Goal: Task Accomplishment & Management: Manage account settings

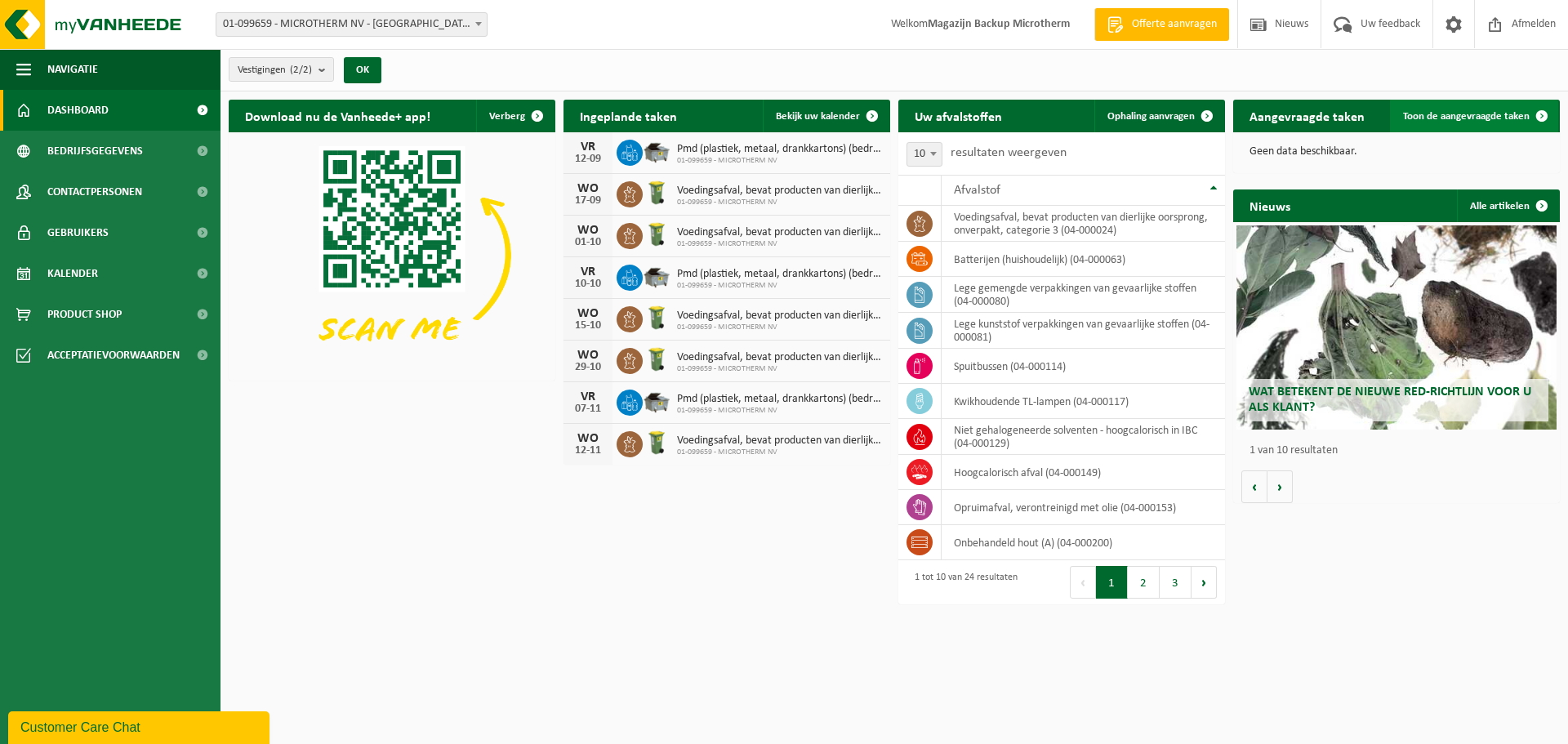
click at [1498, 111] on span "Toon de aangevraagde taken" at bounding box center [1466, 116] width 127 height 11
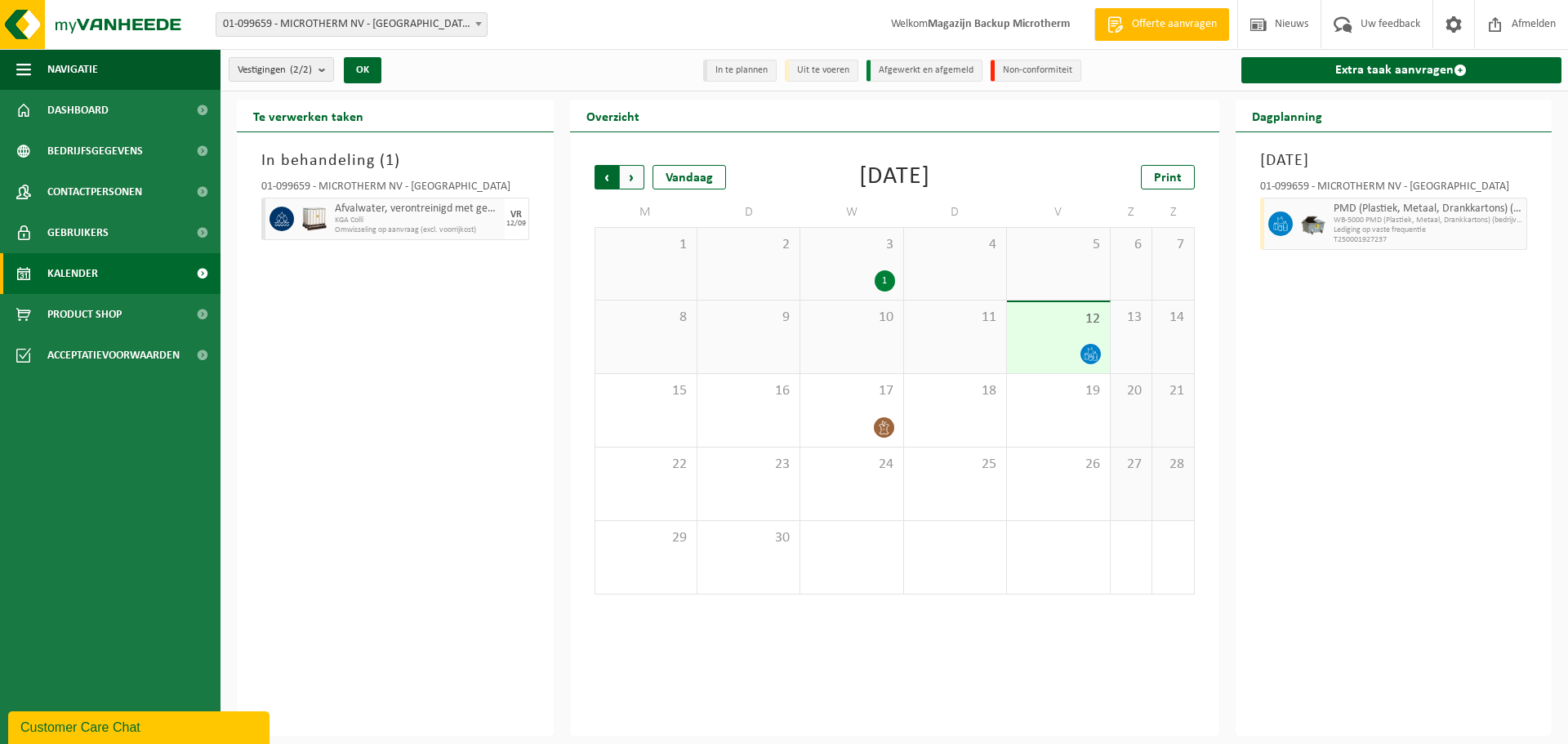
click at [635, 179] on span "Volgende" at bounding box center [632, 177] width 25 height 25
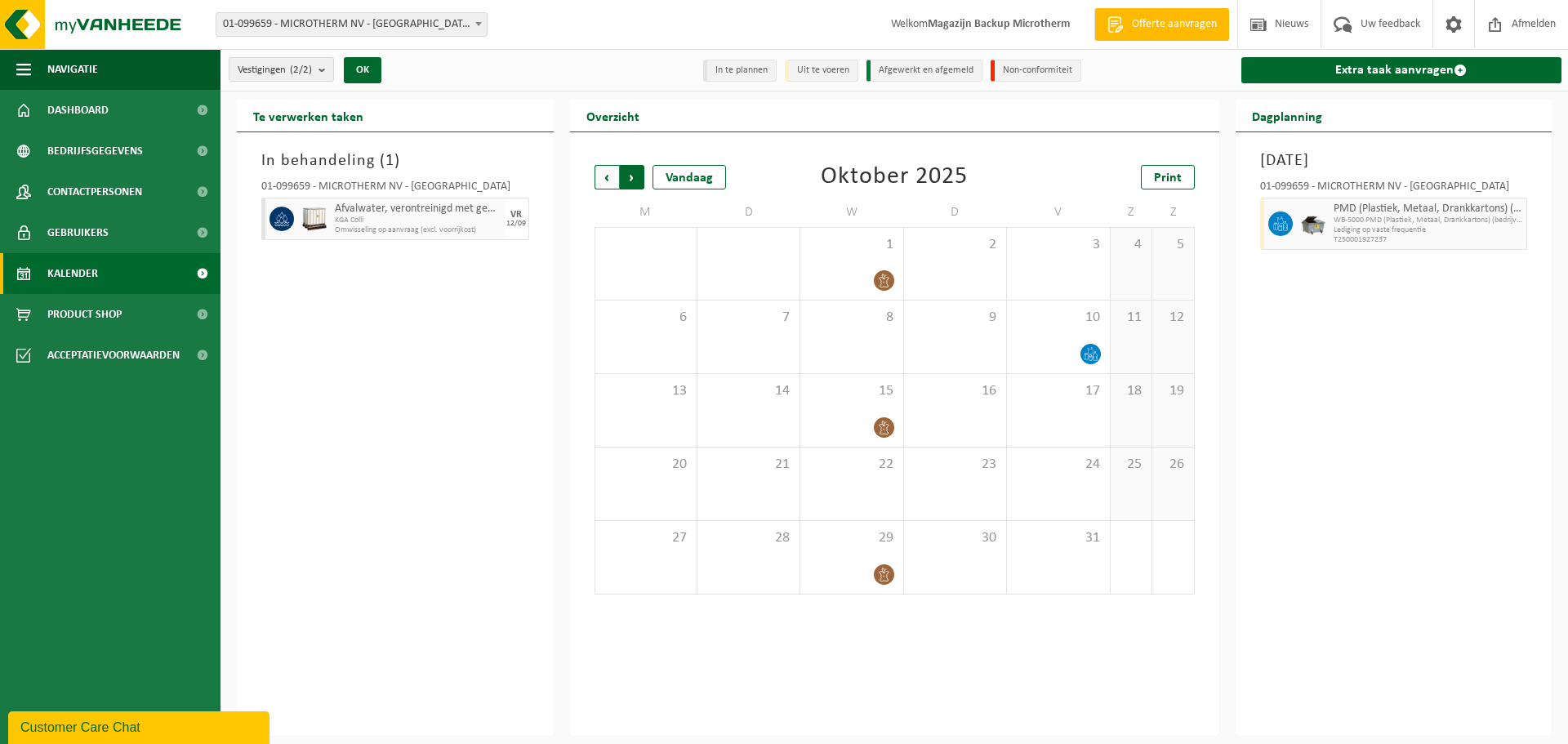
click at [603, 179] on span "Vorige" at bounding box center [607, 177] width 25 height 25
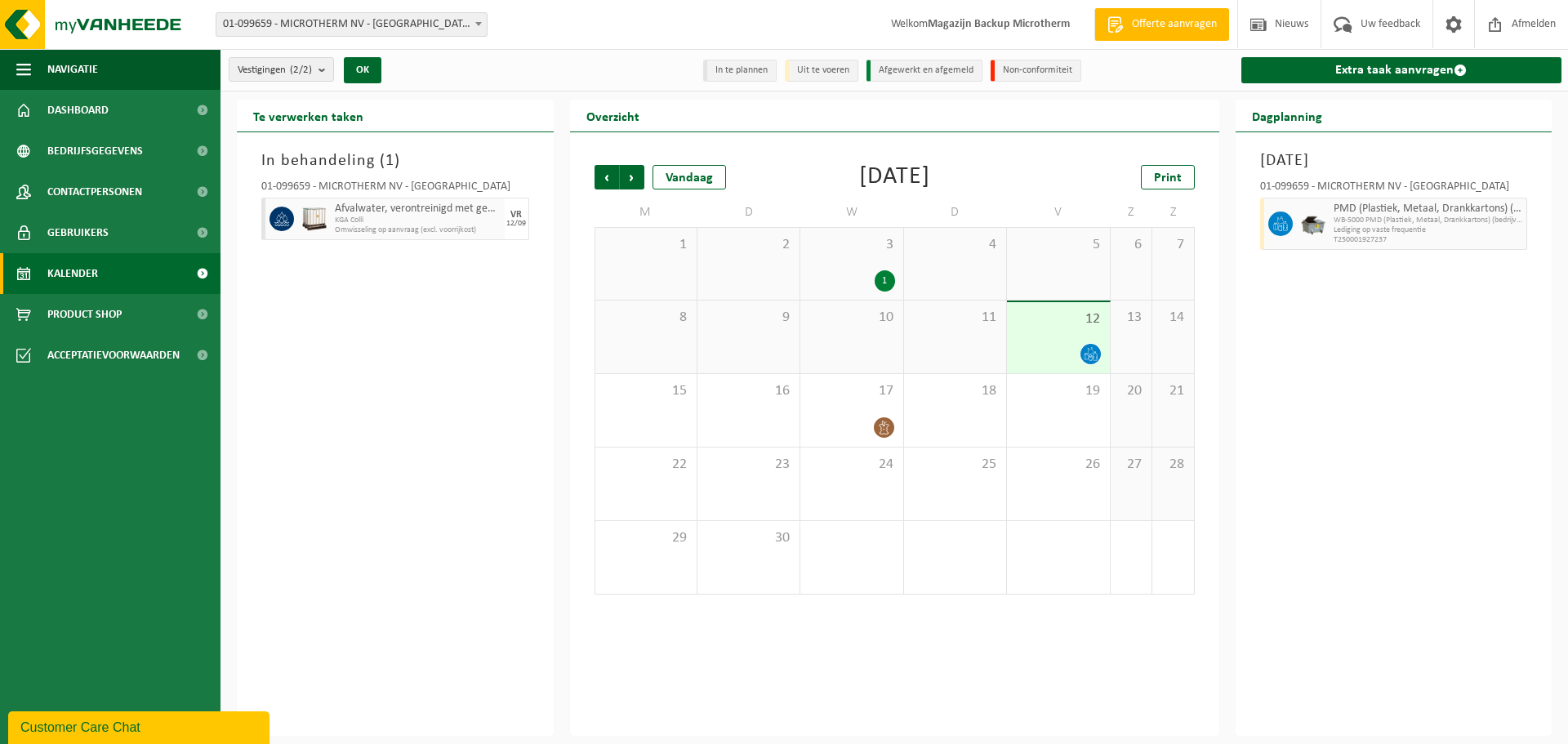
click at [1087, 355] on icon at bounding box center [1086, 356] width 4 height 7
